Goal: Information Seeking & Learning: Find specific fact

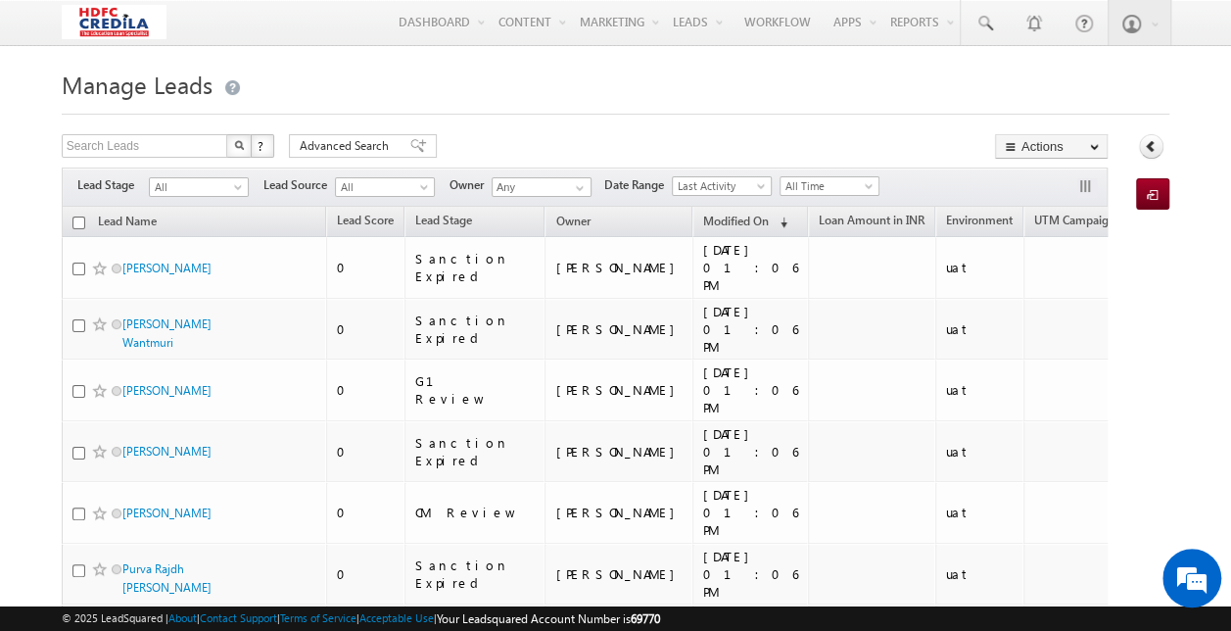
click at [246, 147] on button "button" at bounding box center [238, 146] width 25 height 24
click at [356, 147] on span "Advanced Search" at bounding box center [347, 146] width 95 height 18
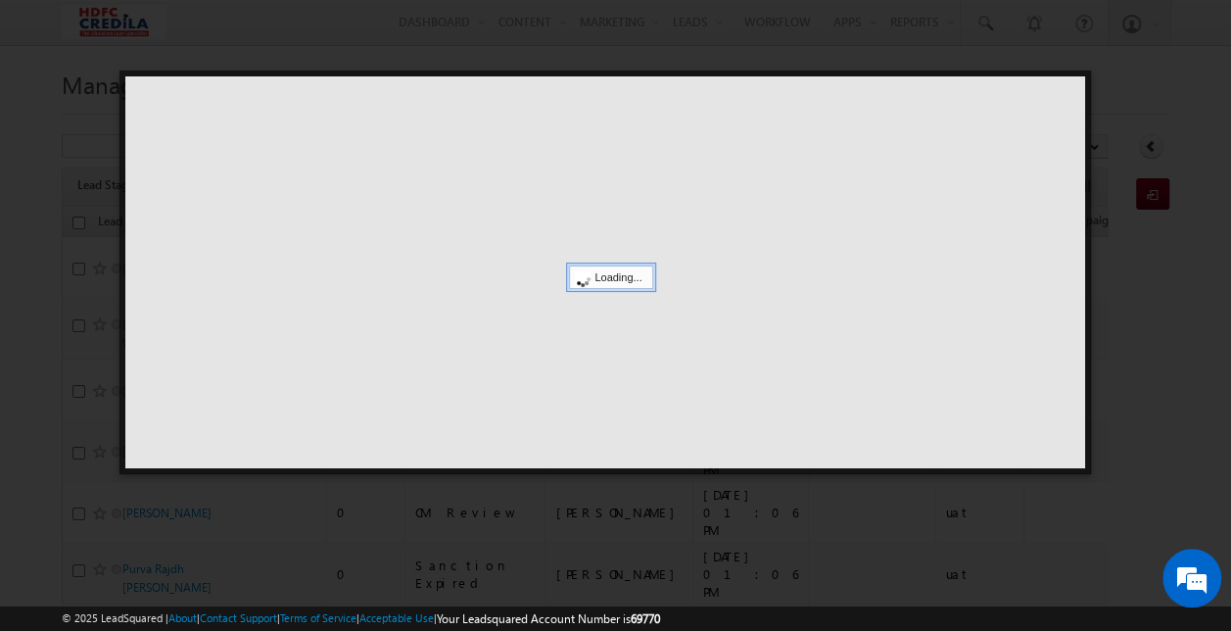
type input "Search Leads"
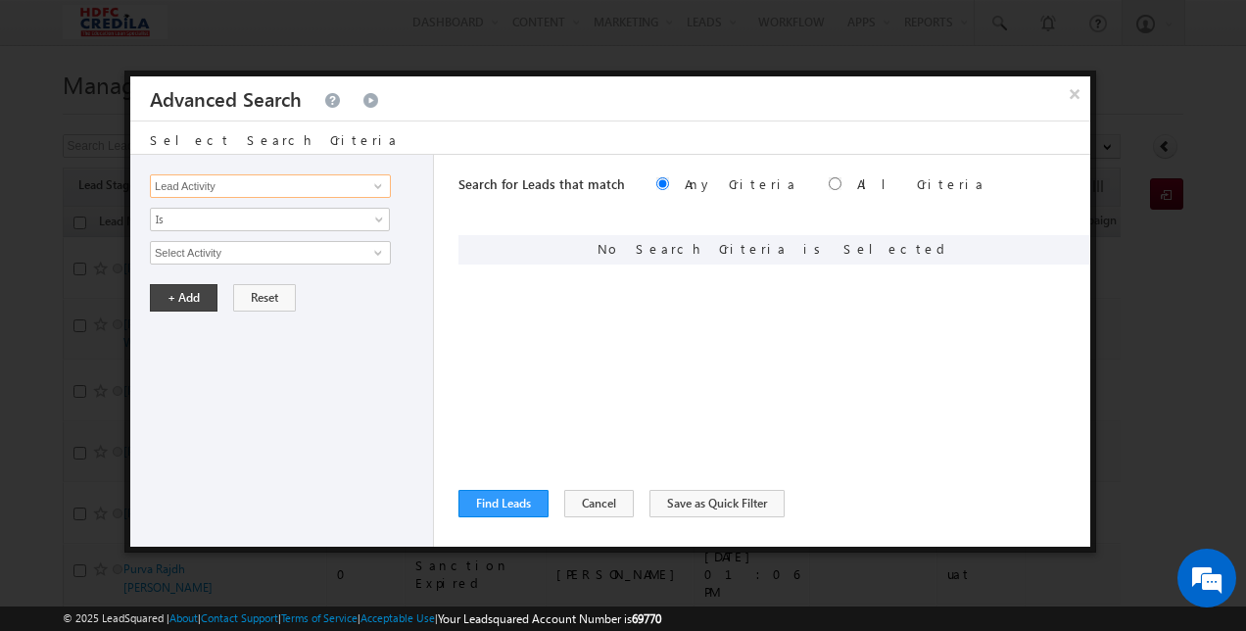
click at [235, 180] on input "Lead Activity" at bounding box center [270, 186] width 241 height 24
click at [196, 223] on link "LOS Lead ID" at bounding box center [270, 225] width 241 height 23
type input "LOS Lead ID"
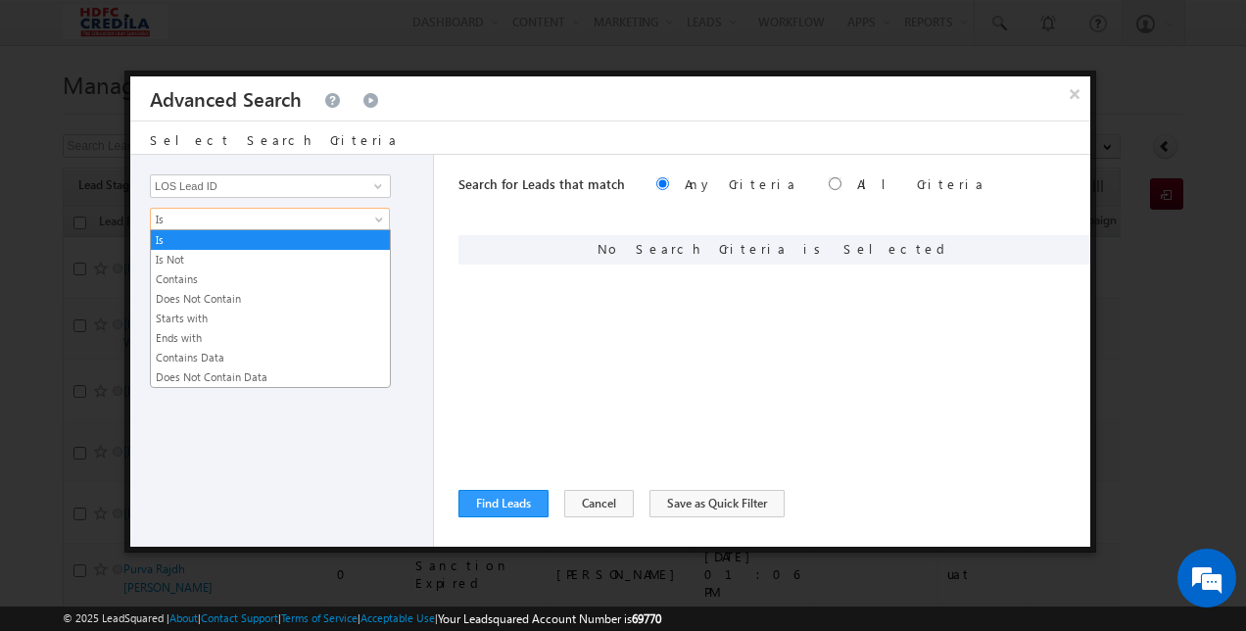
click at [196, 223] on span "Is" at bounding box center [257, 220] width 213 height 18
click at [167, 237] on link "Is" at bounding box center [270, 240] width 239 height 18
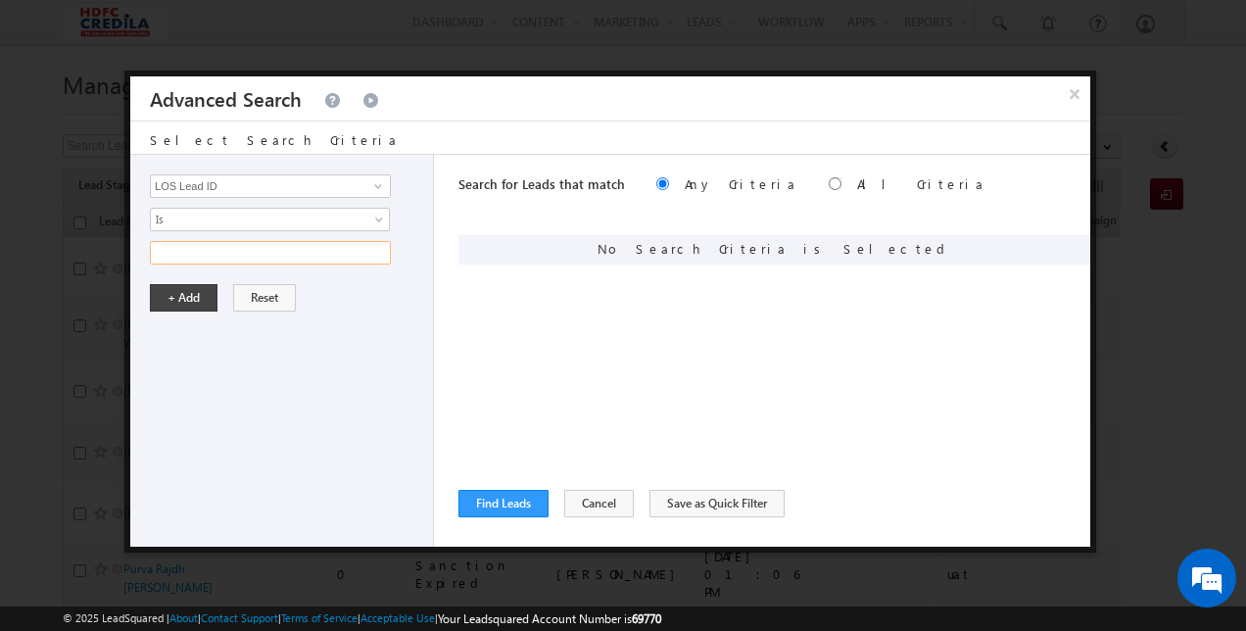
click at [190, 249] on input "text" at bounding box center [270, 253] width 241 height 24
paste input "L240129000004"
type input "L240129000004"
click at [188, 287] on button "+ Add" at bounding box center [184, 297] width 68 height 27
click at [506, 501] on button "Find Leads" at bounding box center [503, 503] width 90 height 27
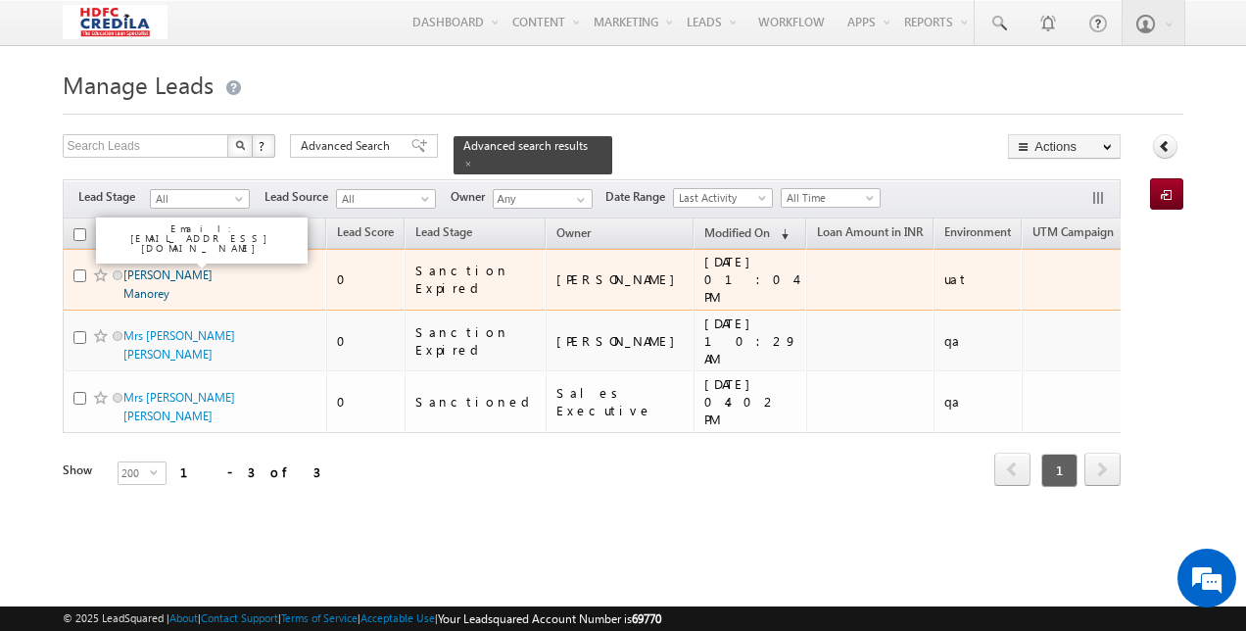
click at [143, 267] on link "[PERSON_NAME] Manorey" at bounding box center [167, 283] width 89 height 33
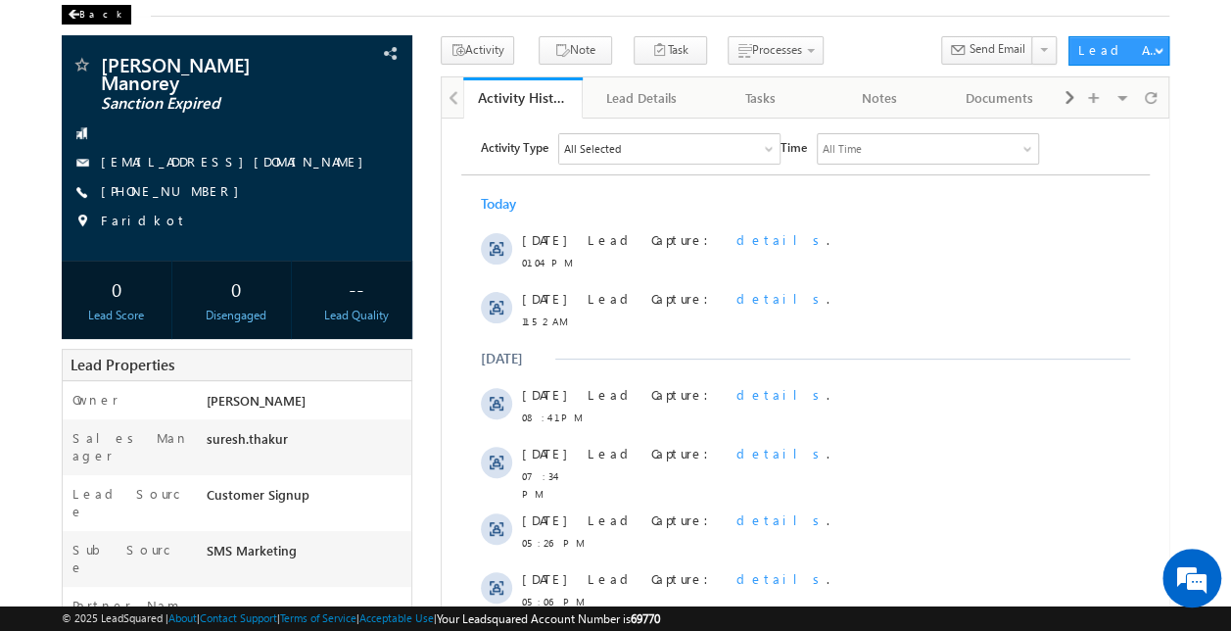
click at [84, 12] on div "Back" at bounding box center [97, 15] width 70 height 20
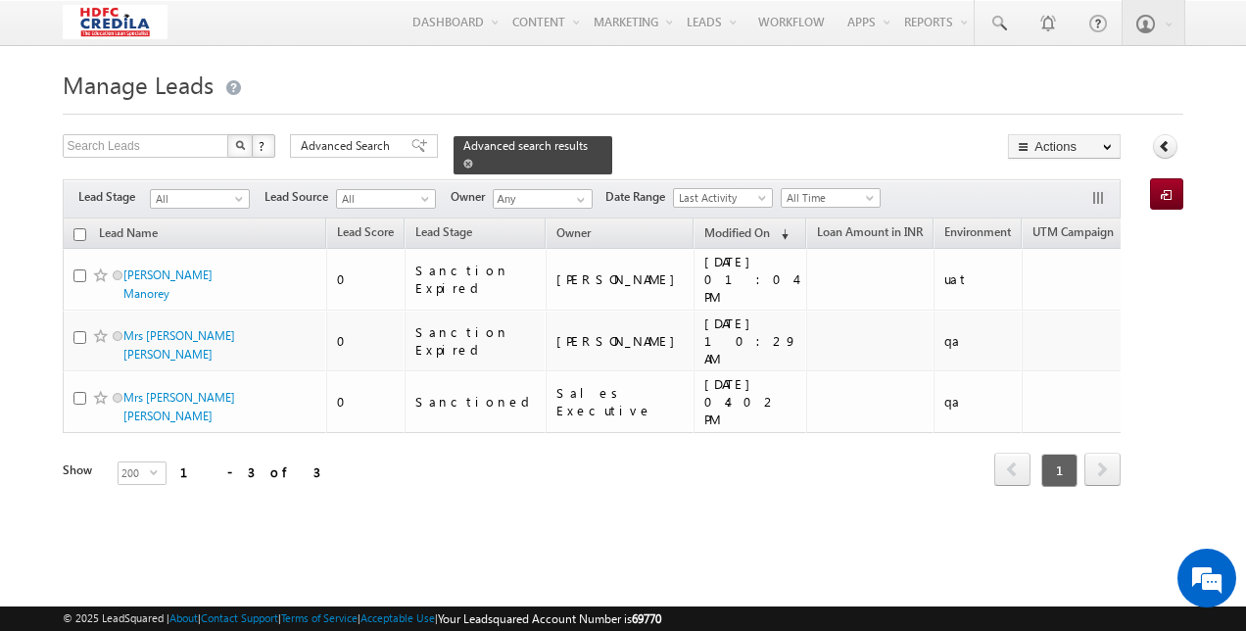
click at [463, 141] on span "Advanced search results" at bounding box center [525, 145] width 124 height 15
click at [384, 144] on span "Advanced Search" at bounding box center [348, 146] width 95 height 18
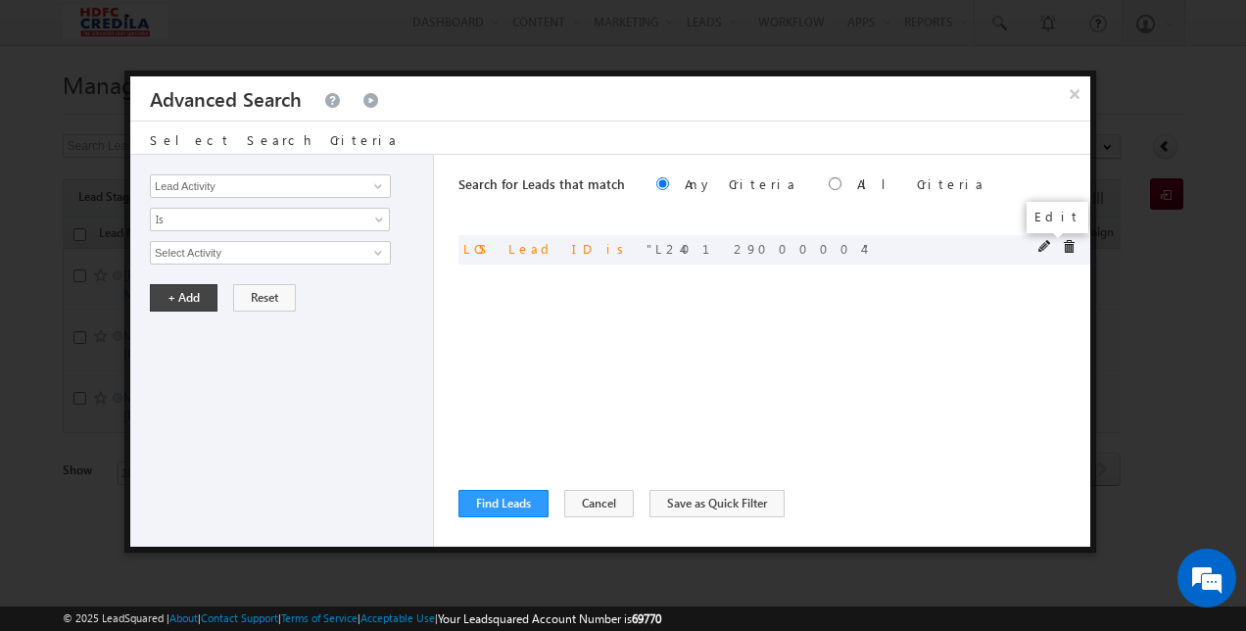
click at [1045, 247] on span at bounding box center [1045, 247] width 14 height 14
click at [317, 259] on input "L240129000004" at bounding box center [270, 253] width 241 height 24
type input "L"
paste input "L240318000044"
type input "L240318000044"
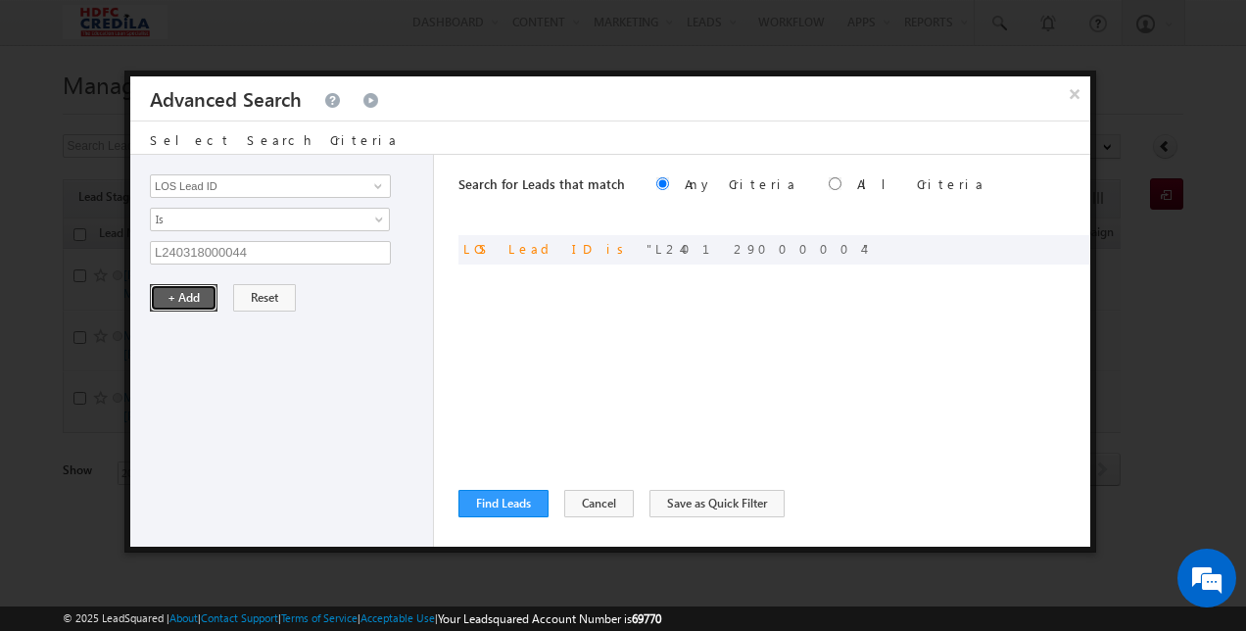
click at [172, 292] on button "+ Add" at bounding box center [184, 297] width 68 height 27
click at [487, 506] on button "Find Leads" at bounding box center [503, 503] width 90 height 27
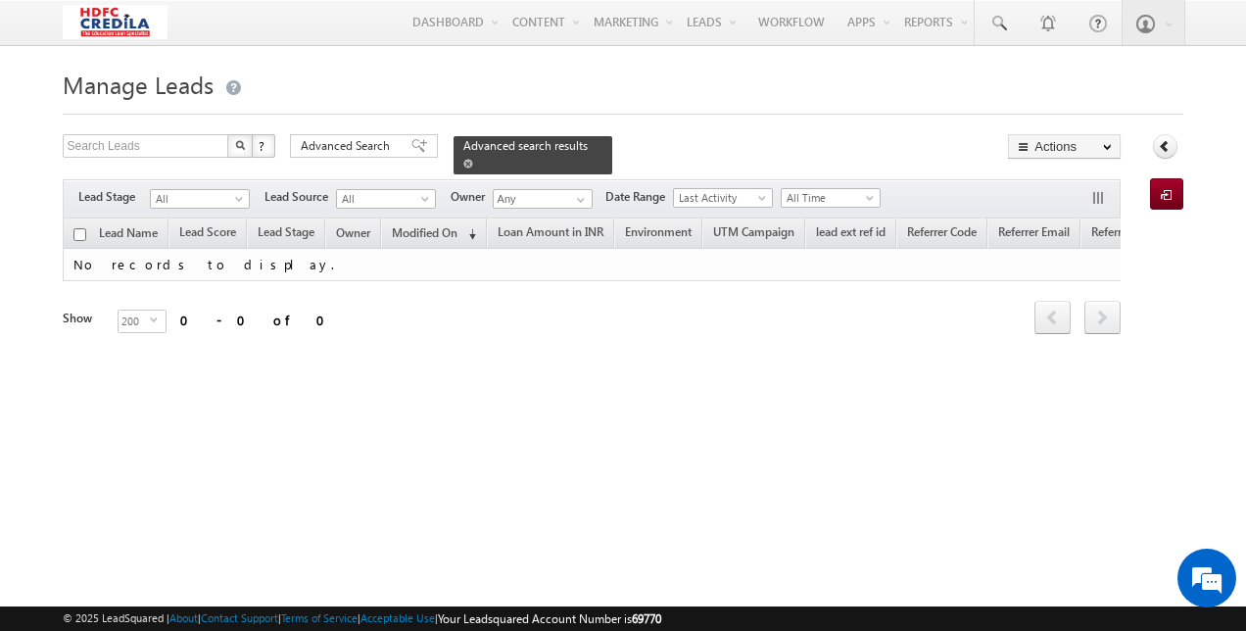
click at [473, 159] on span at bounding box center [468, 164] width 10 height 10
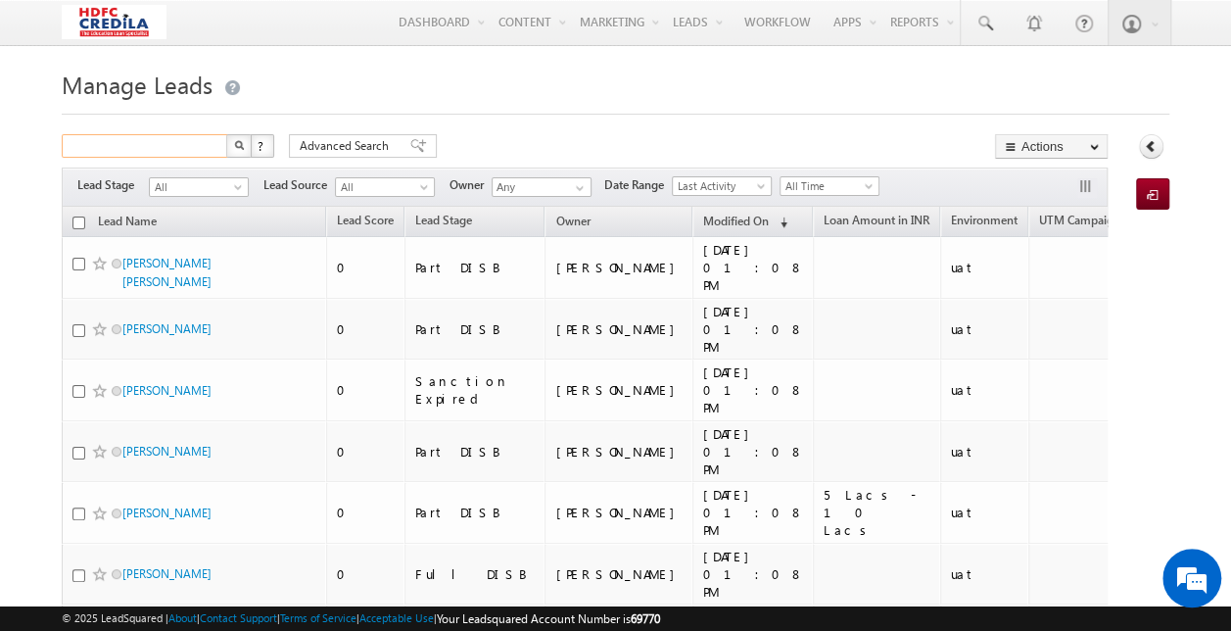
click at [144, 150] on input "text" at bounding box center [145, 146] width 167 height 24
paste input "6282817161"
type input "6282817161"
click at [226, 134] on button "button" at bounding box center [238, 146] width 25 height 24
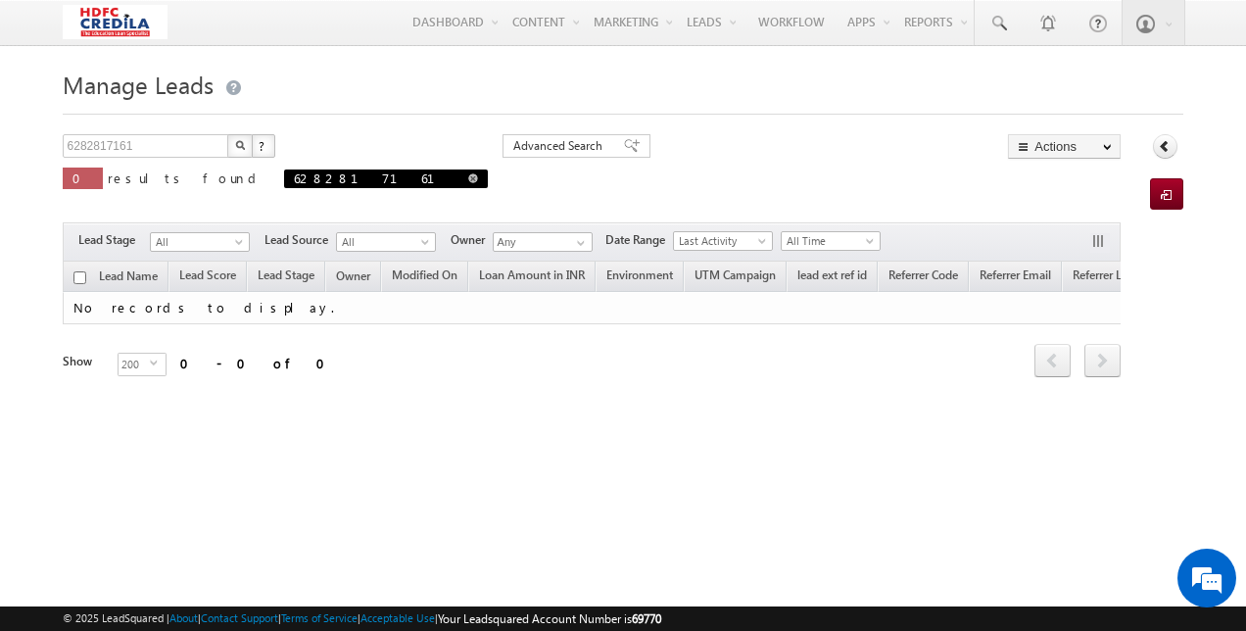
click at [468, 178] on span at bounding box center [473, 178] width 10 height 10
type input "Search Leads"
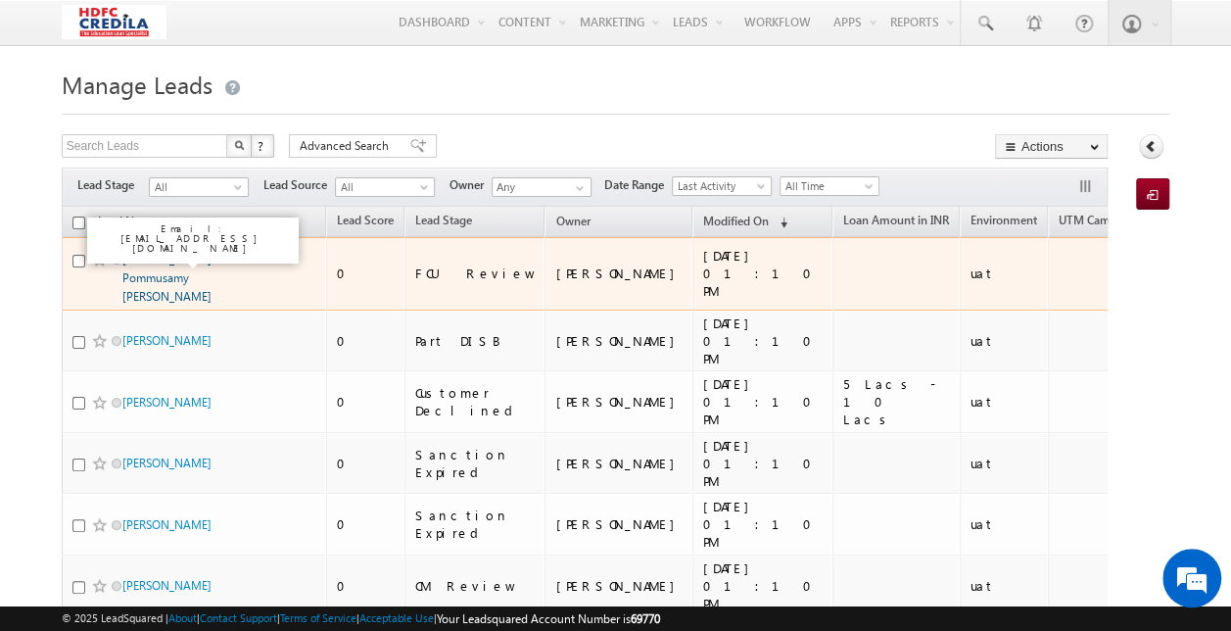
click at [197, 257] on link "[PERSON_NAME] Pommusamy [PERSON_NAME]" at bounding box center [166, 278] width 89 height 52
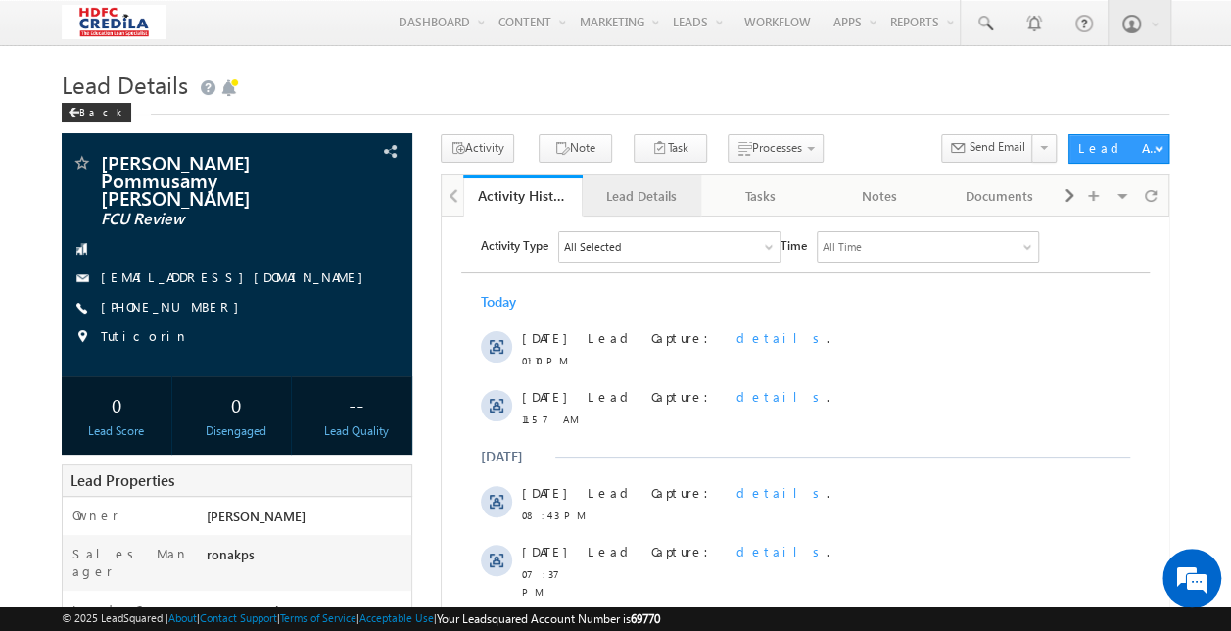
click at [625, 206] on div "Lead Details" at bounding box center [641, 196] width 86 height 24
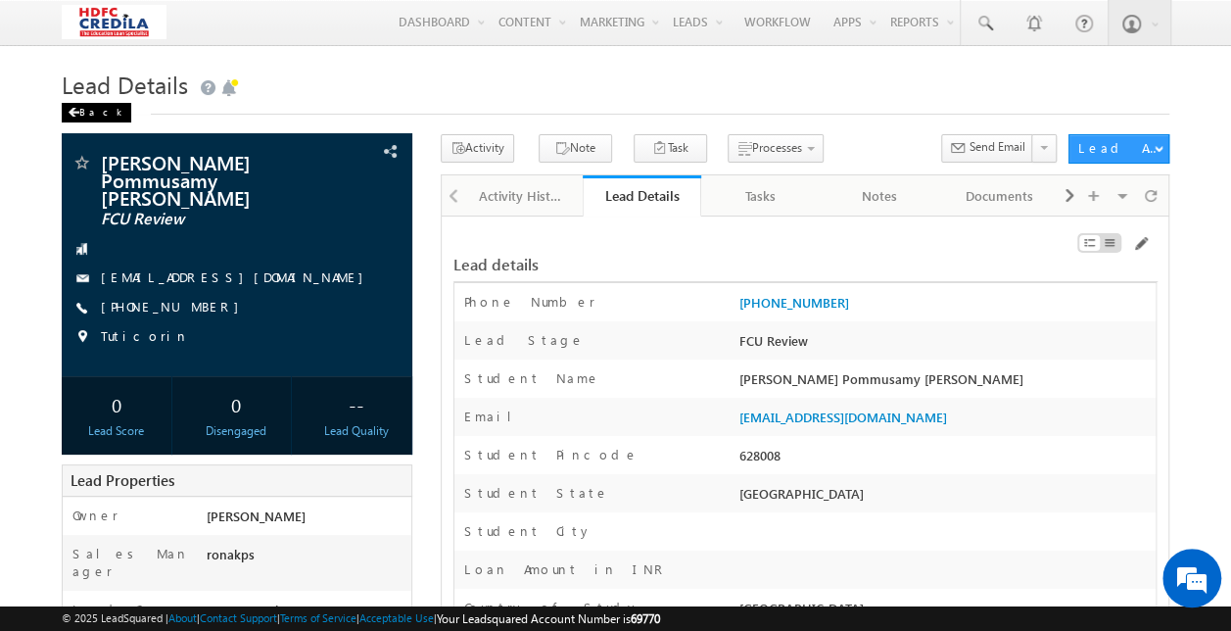
click at [92, 122] on div "Back" at bounding box center [97, 113] width 70 height 20
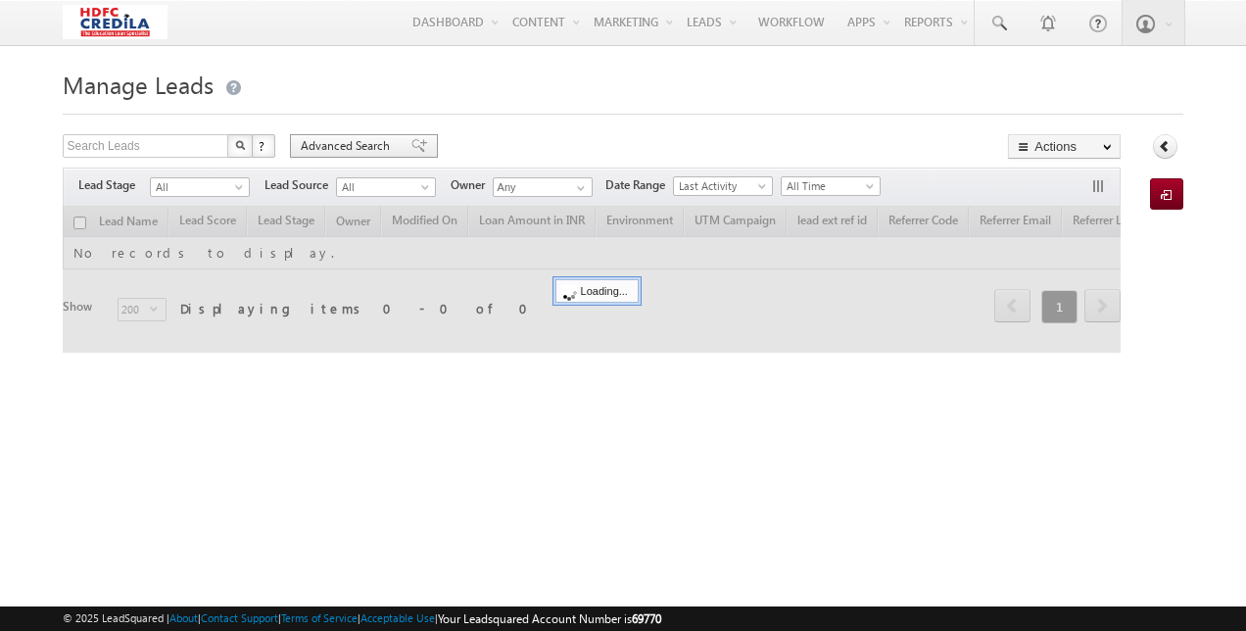
click at [374, 146] on span "Advanced Search" at bounding box center [348, 146] width 95 height 18
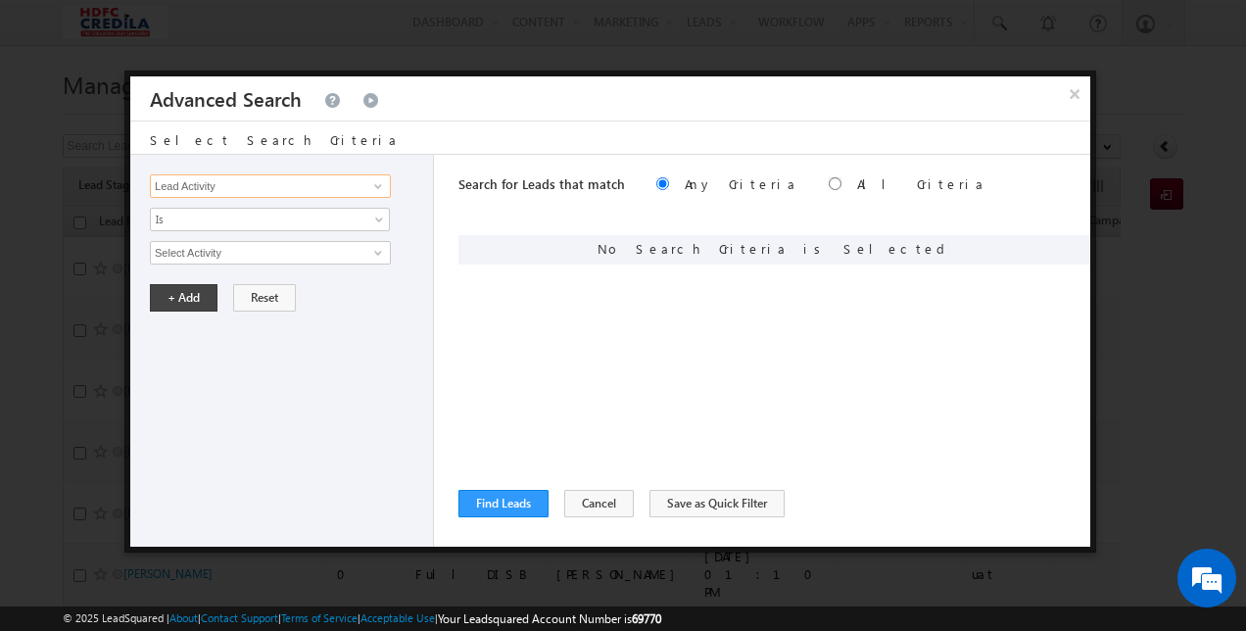
click at [243, 187] on input "Lead Activity" at bounding box center [270, 186] width 241 height 24
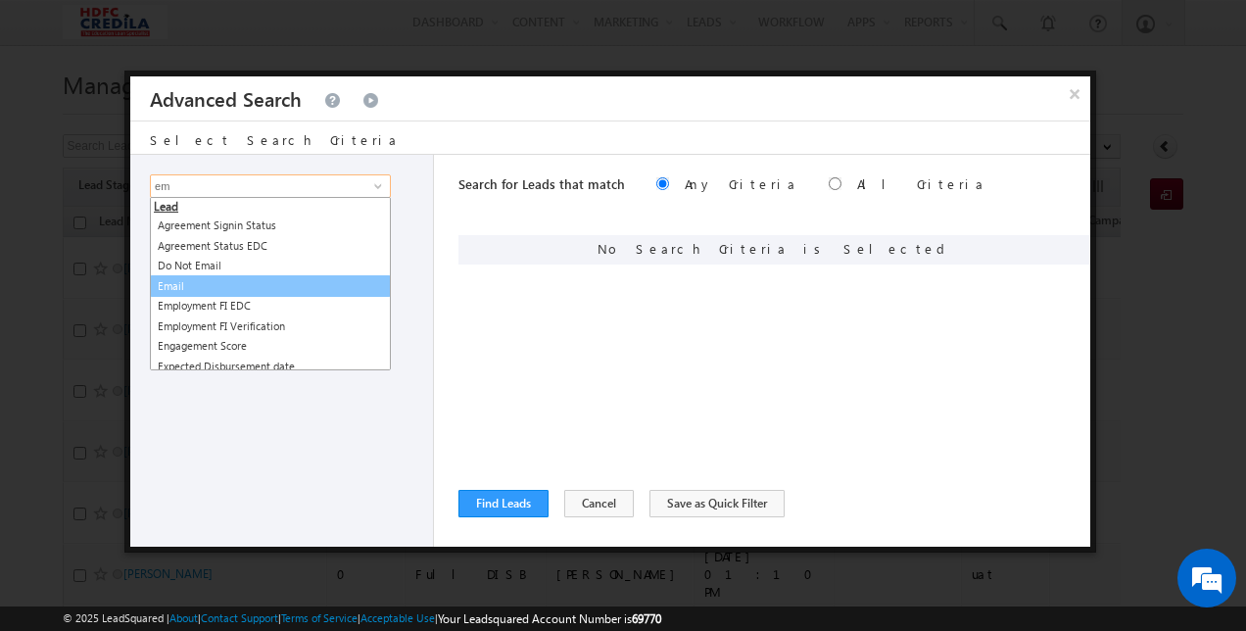
click at [169, 283] on link "Email" at bounding box center [270, 286] width 241 height 23
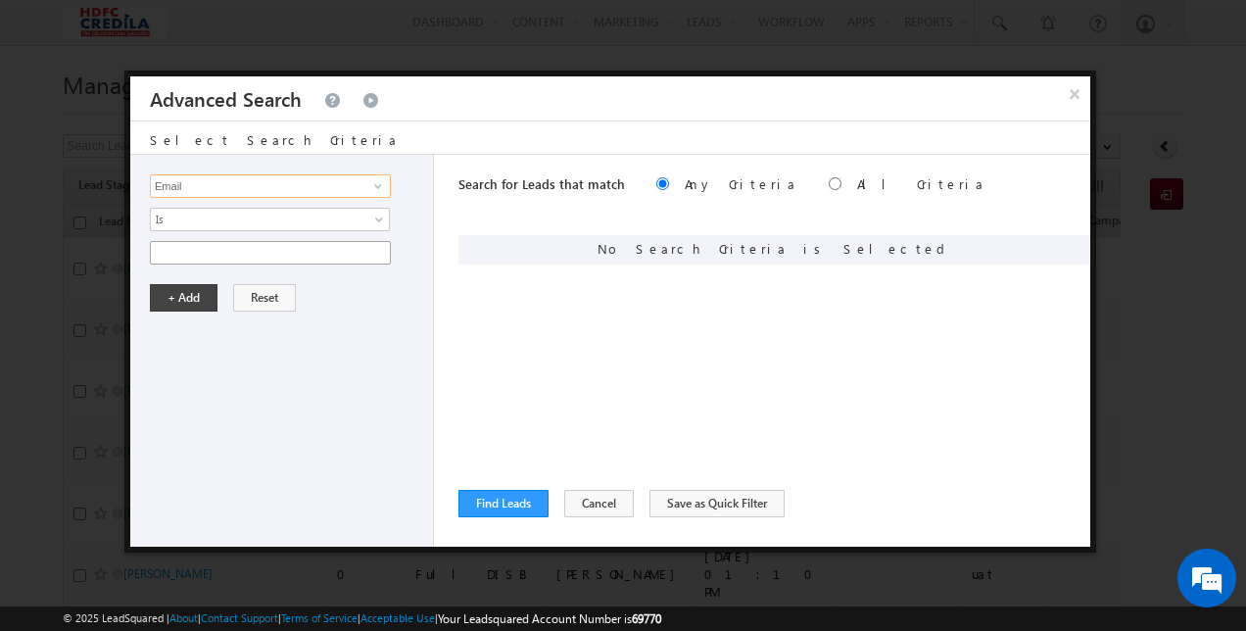
type input "Email"
click at [177, 257] on input "text" at bounding box center [270, 253] width 241 height 24
paste input "autocredqa+prad19@gmail.com"
type input "autocredqa+prad19@gmail.com"
click at [176, 291] on button "+ Add" at bounding box center [184, 297] width 68 height 27
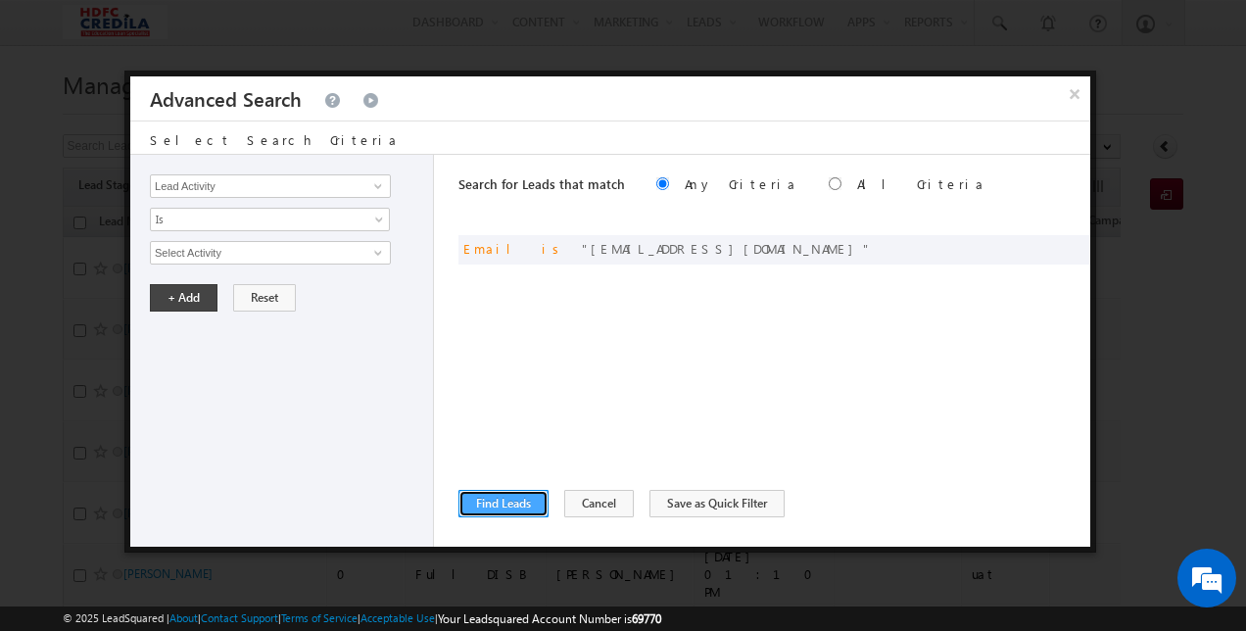
click at [507, 505] on button "Find Leads" at bounding box center [503, 503] width 90 height 27
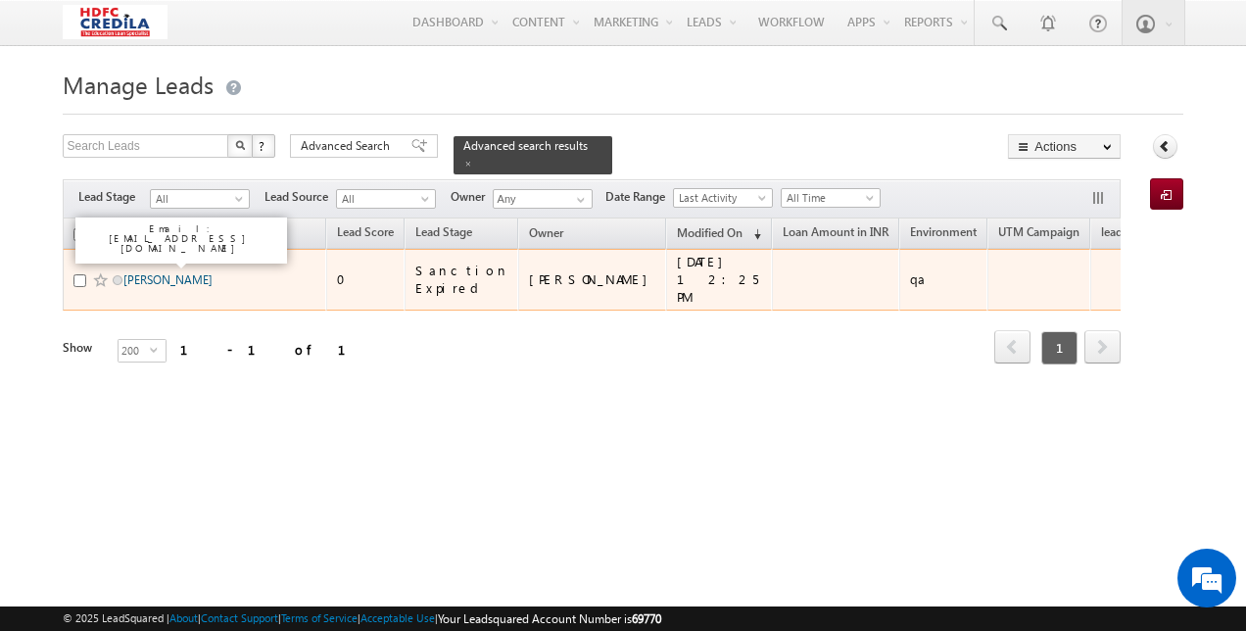
click at [162, 272] on link "[PERSON_NAME]" at bounding box center [167, 279] width 89 height 15
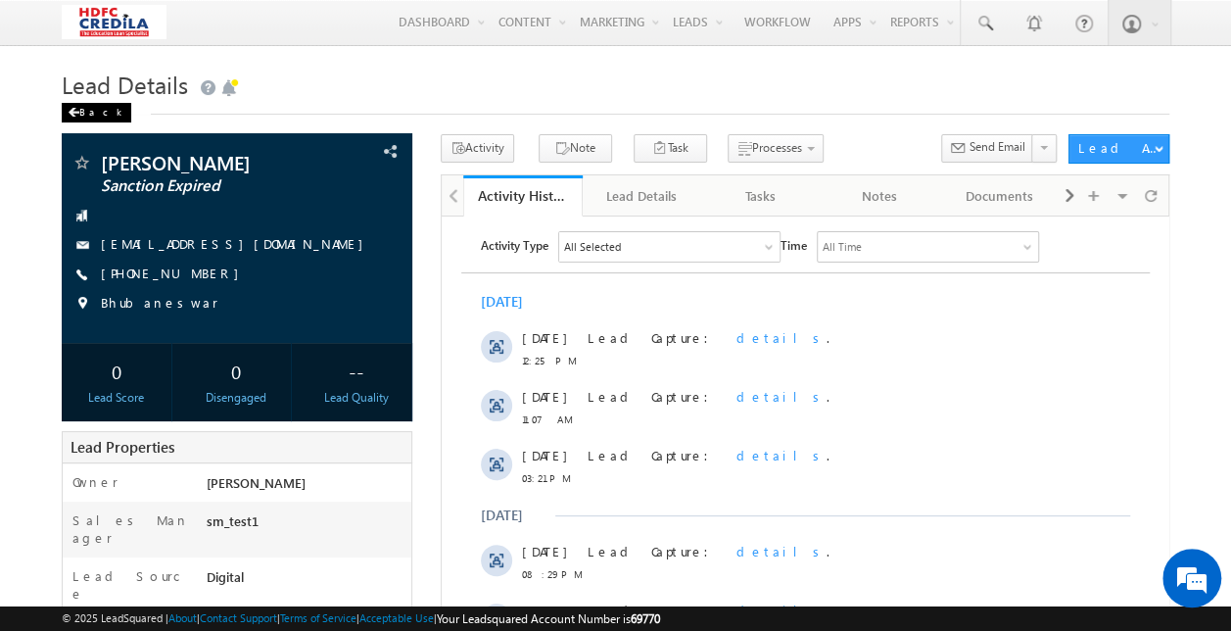
click at [87, 119] on div "Back" at bounding box center [97, 113] width 70 height 20
